Goal: Navigation & Orientation: Find specific page/section

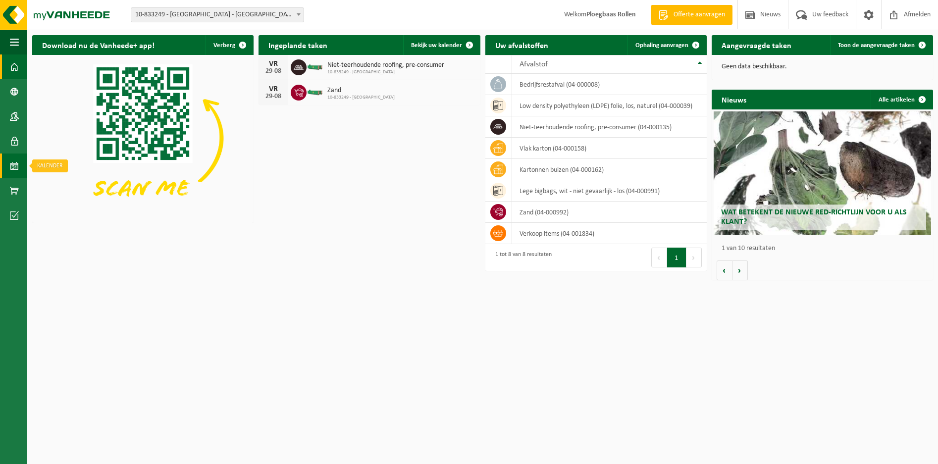
click at [15, 164] on span at bounding box center [14, 166] width 9 height 25
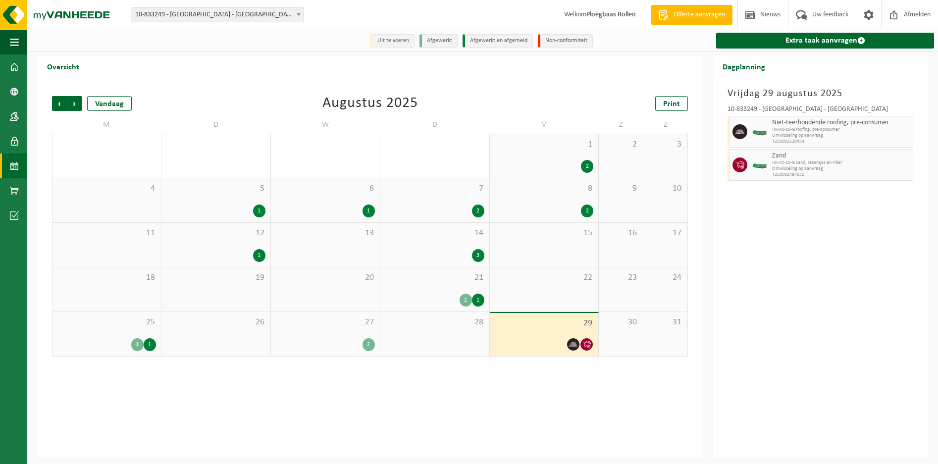
click at [784, 163] on span "HK-XC-10-G zand, steentjes en Filler" at bounding box center [841, 163] width 138 height 6
click at [794, 125] on span "Niet-teerhoudende roofing, pre-consumer" at bounding box center [841, 123] width 138 height 8
click at [74, 105] on span "Volgende" at bounding box center [74, 103] width 15 height 15
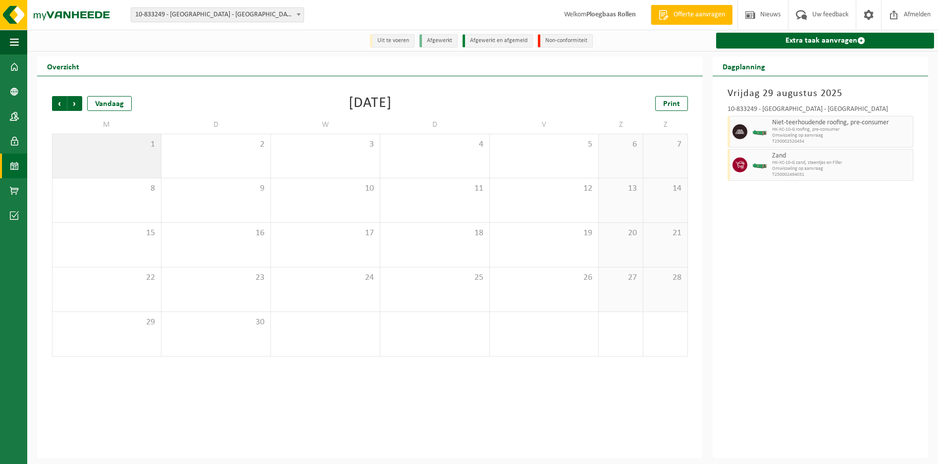
click at [133, 146] on span "1" at bounding box center [106, 144] width 99 height 11
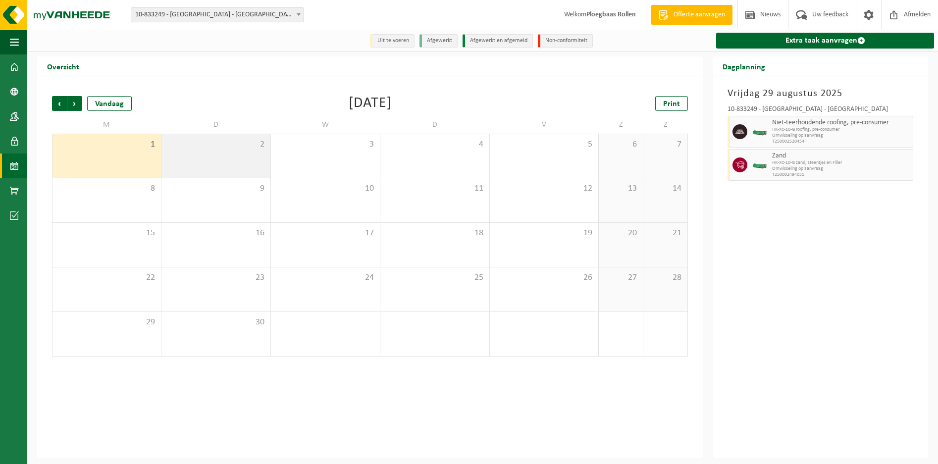
click at [234, 156] on div "2" at bounding box center [216, 156] width 109 height 44
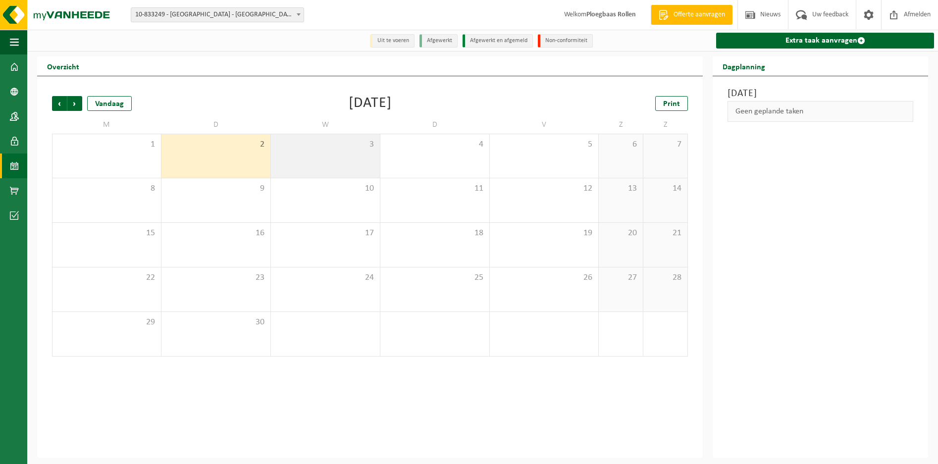
click at [331, 156] on div "3" at bounding box center [325, 156] width 109 height 44
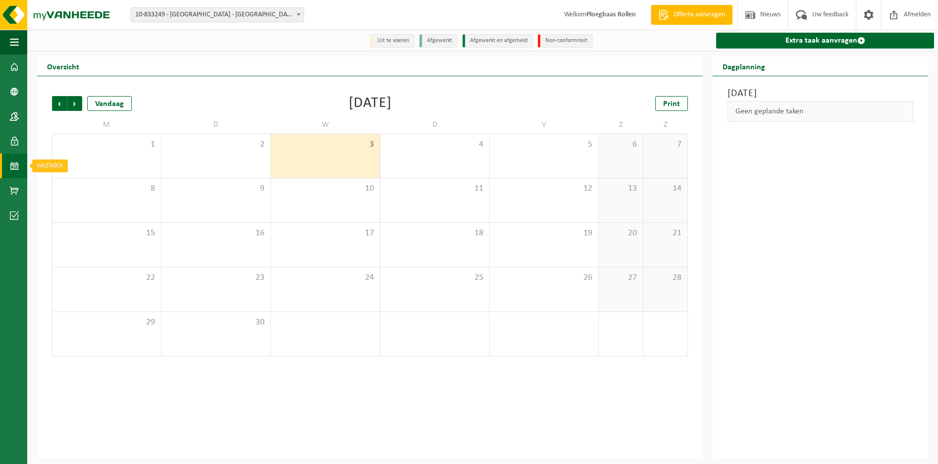
click at [12, 165] on span at bounding box center [14, 166] width 9 height 25
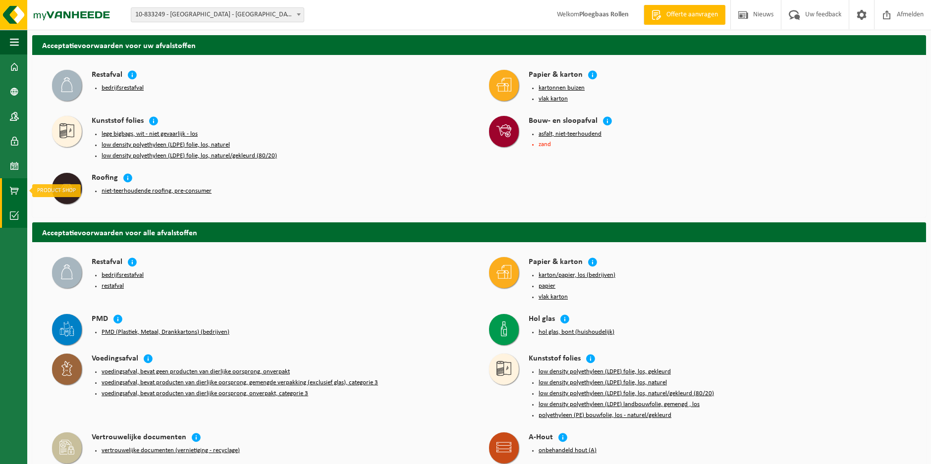
click at [14, 179] on span at bounding box center [14, 190] width 9 height 25
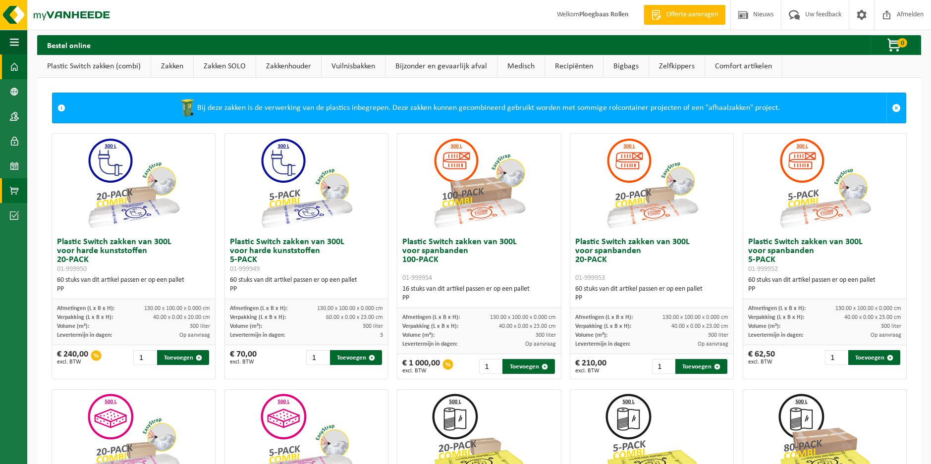
click at [16, 65] on span at bounding box center [14, 67] width 9 height 25
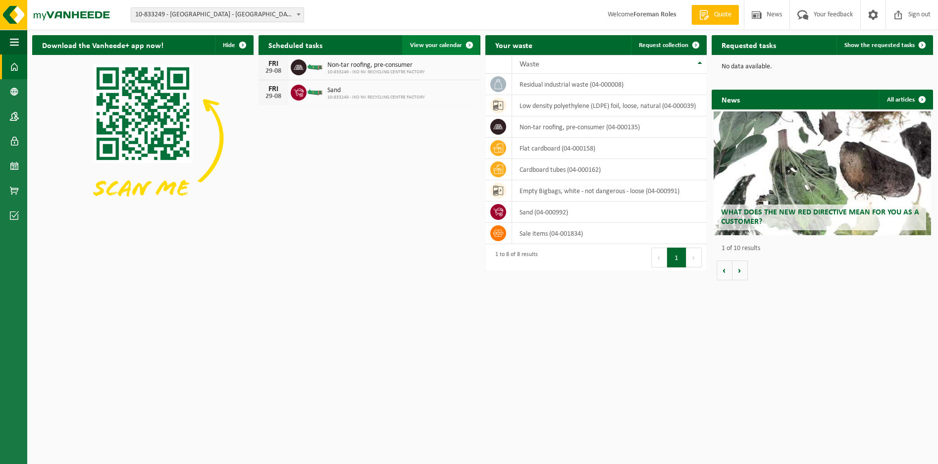
click at [472, 42] on span at bounding box center [470, 45] width 20 height 20
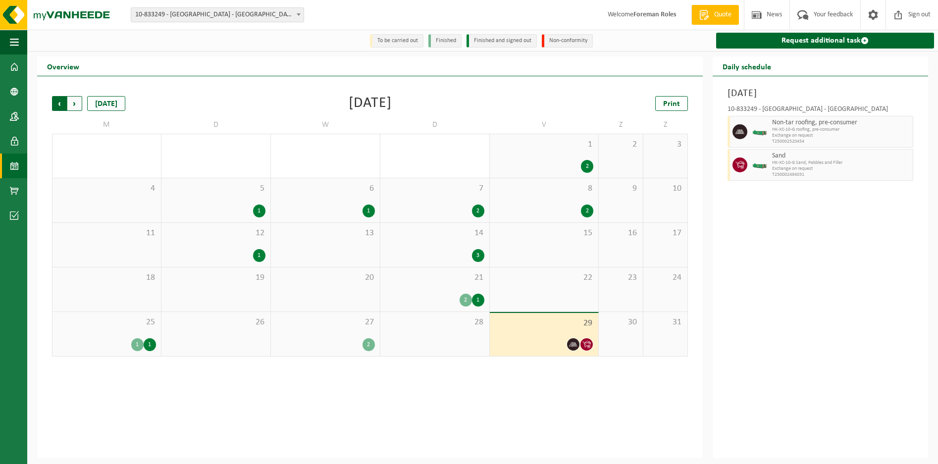
click at [80, 107] on span "Next" at bounding box center [74, 103] width 15 height 15
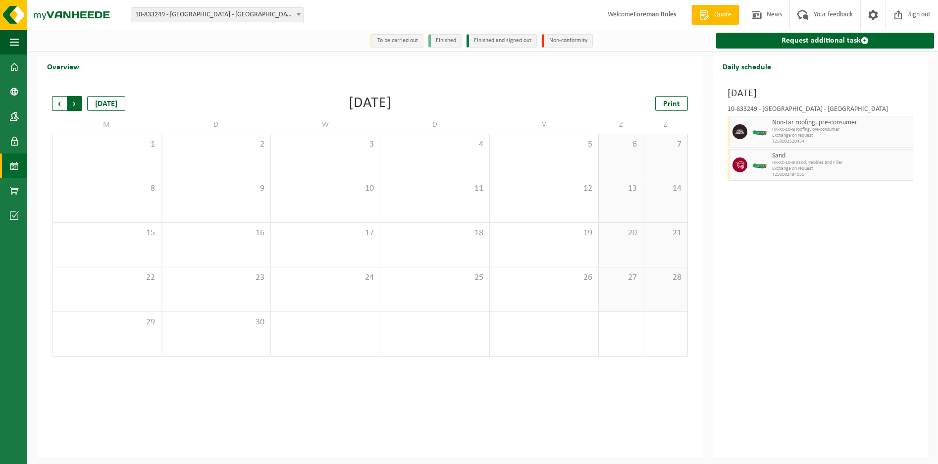
click at [57, 107] on span "Previous" at bounding box center [59, 103] width 15 height 15
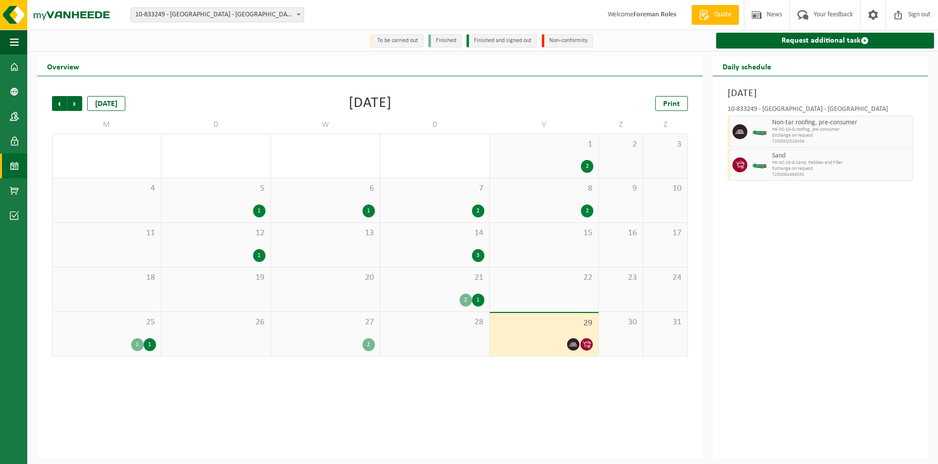
click at [407, 40] on li "To be carried out" at bounding box center [397, 40] width 54 height 13
click at [862, 38] on span at bounding box center [865, 41] width 8 height 8
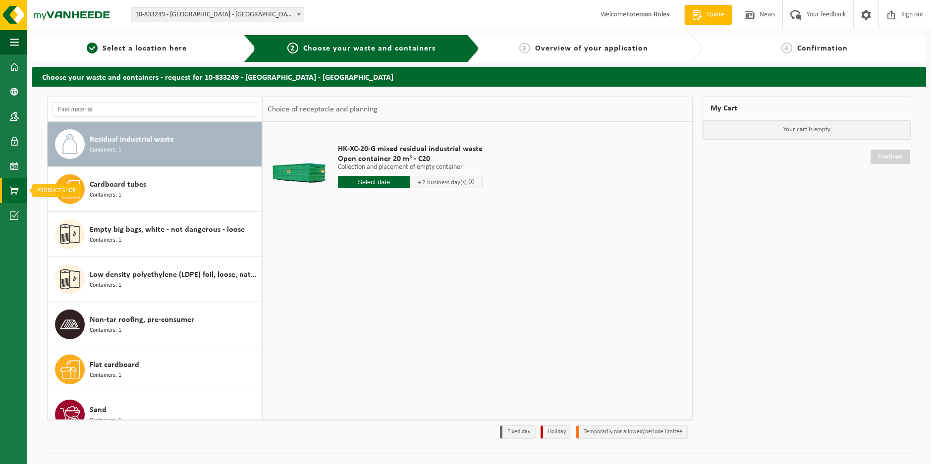
click at [14, 190] on span at bounding box center [14, 190] width 9 height 25
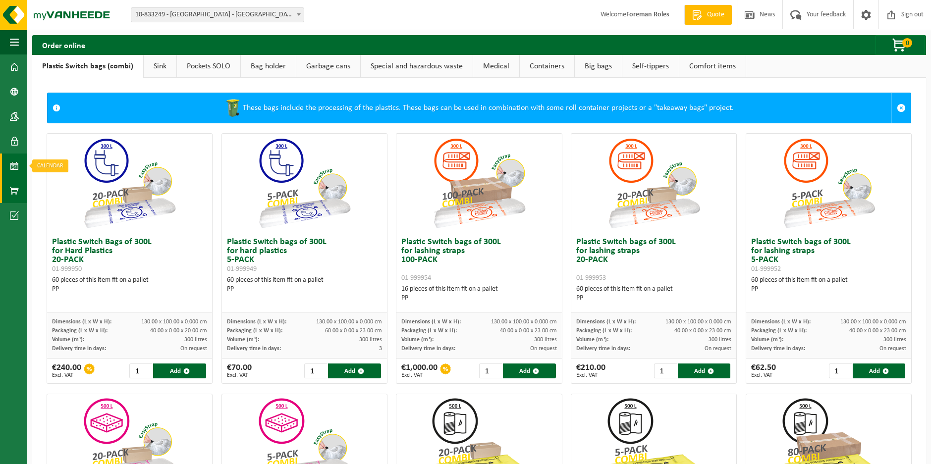
click at [18, 168] on span at bounding box center [14, 166] width 9 height 25
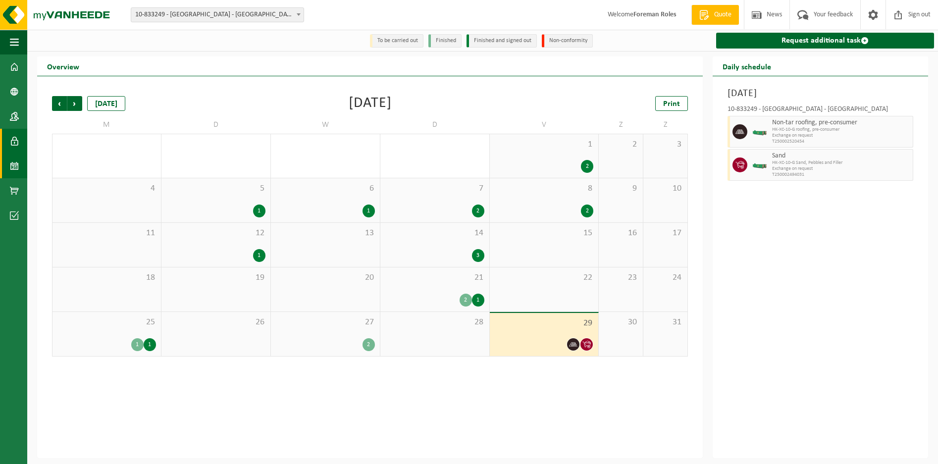
click at [11, 137] on span at bounding box center [14, 141] width 9 height 25
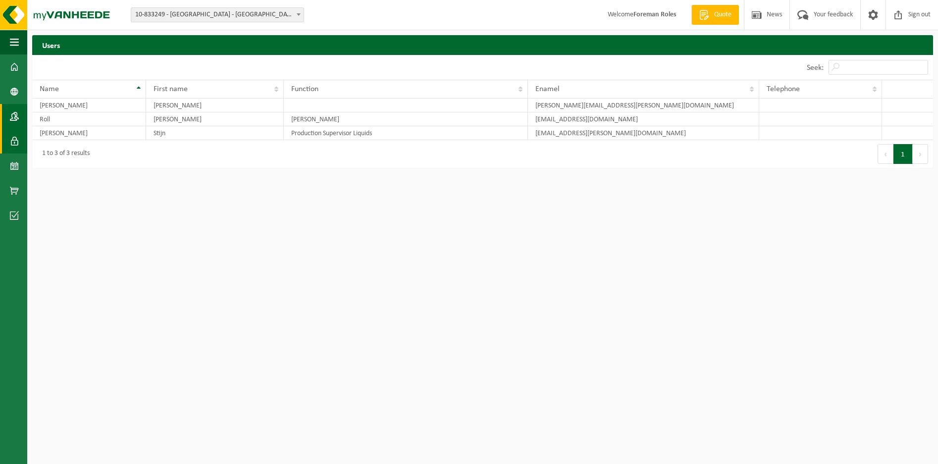
click at [21, 116] on link "Contactpersonen" at bounding box center [13, 116] width 27 height 25
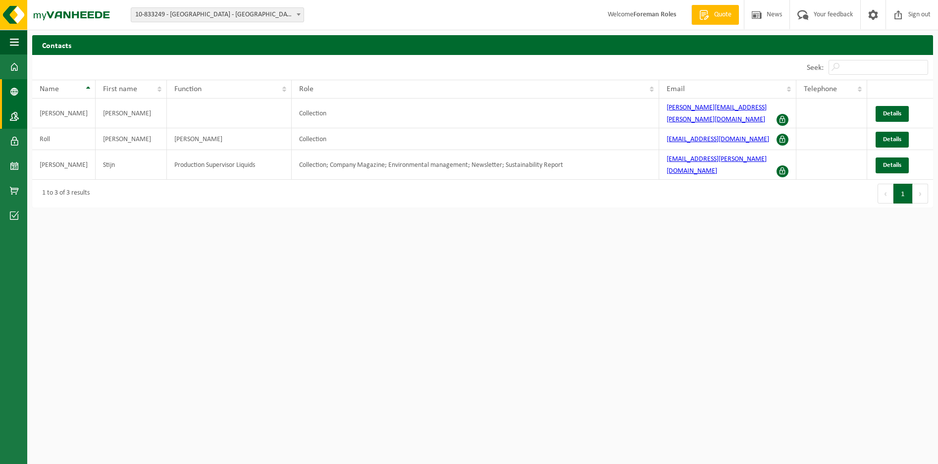
click at [11, 91] on span at bounding box center [14, 91] width 9 height 25
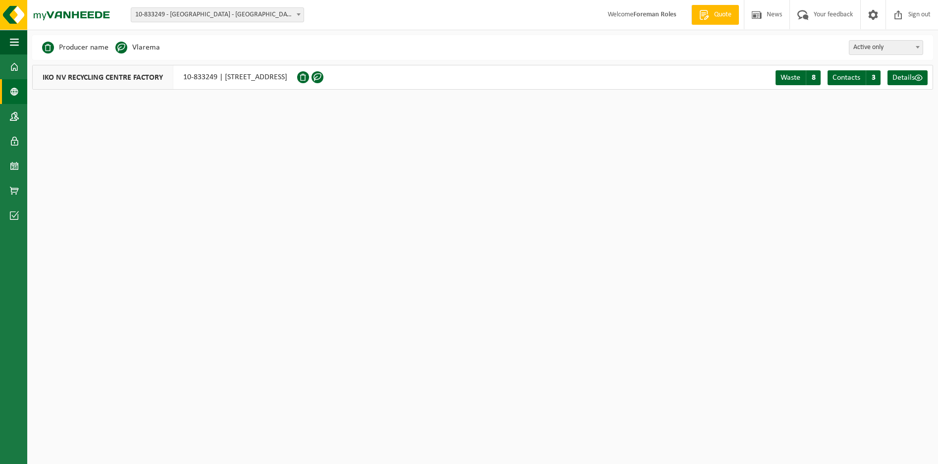
click at [62, 76] on span "IKO NV RECYCLING CENTRE FACTORY" at bounding box center [103, 77] width 141 height 24
drag, startPoint x: 753, startPoint y: 1, endPoint x: 704, endPoint y: 191, distance: 195.5
click at [697, 202] on html "Vestiging: 10-833249 - IKO NV MILIEUSTRAAT FABRIEK - ANTWERP 10-833249 - IKO NV…" at bounding box center [469, 232] width 938 height 464
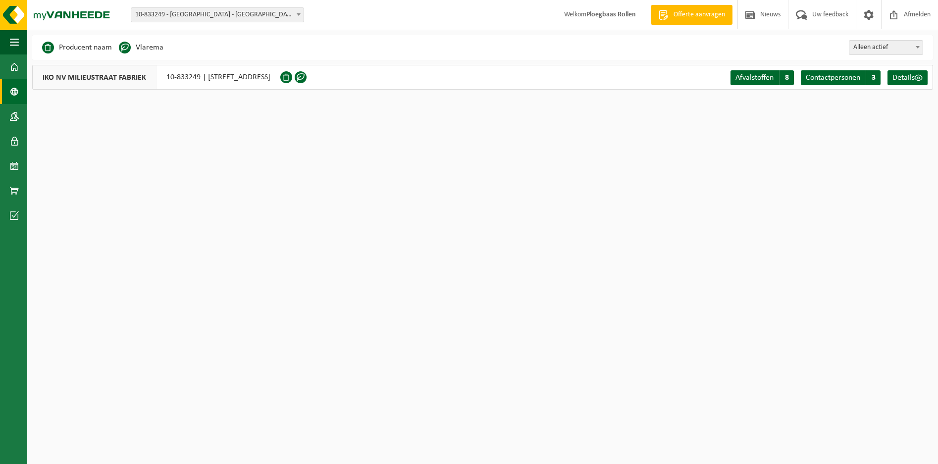
click at [119, 79] on span "IKO NV MILIEUSTRAAT FABRIEK" at bounding box center [95, 77] width 124 height 24
click at [17, 70] on span at bounding box center [14, 67] width 9 height 25
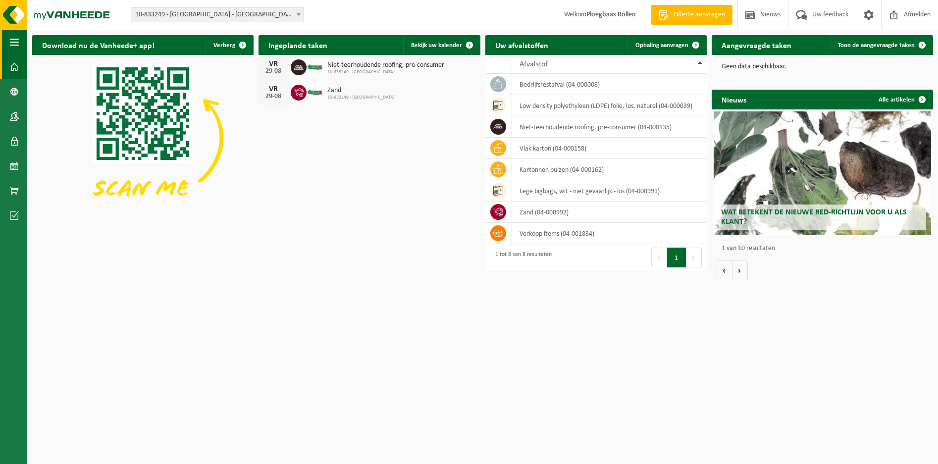
click at [17, 42] on span "button" at bounding box center [14, 42] width 9 height 25
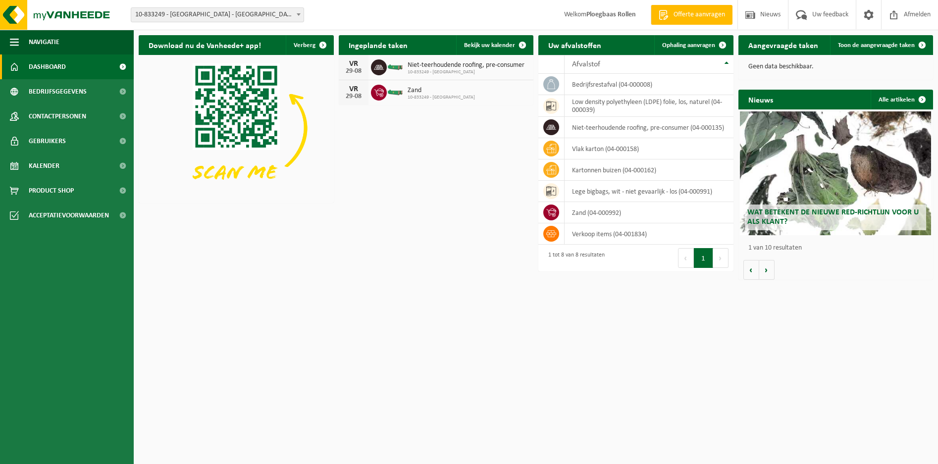
click at [400, 216] on div "Download nu de Vanheede+ app! Verberg Ingeplande taken Bekijk uw kalender [DATE…" at bounding box center [536, 157] width 800 height 255
click at [785, 65] on p "Geen data beschikbaar." at bounding box center [836, 66] width 175 height 7
click at [768, 275] on button "Volgende" at bounding box center [767, 270] width 15 height 20
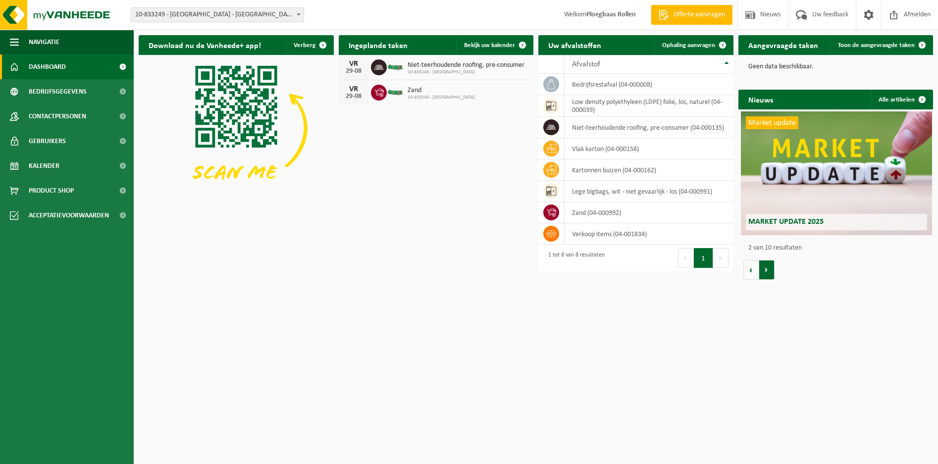
scroll to position [0, 195]
click at [821, 71] on div "Geen data beschikbaar." at bounding box center [836, 67] width 195 height 24
click at [907, 42] on span "Toon de aangevraagde taken" at bounding box center [876, 45] width 77 height 6
